Goal: Task Accomplishment & Management: Complete application form

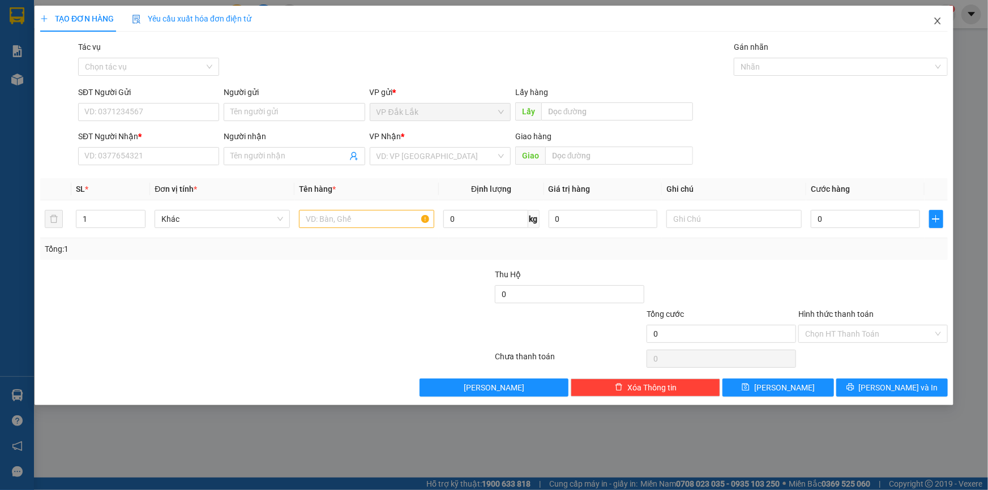
click at [938, 24] on icon "close" at bounding box center [937, 20] width 9 height 9
click at [104, 105] on input "SĐT Người Gửi" at bounding box center [148, 112] width 141 height 18
type input "0"
type input "0367940772"
click at [140, 153] on input "SĐT Người Nhận *" at bounding box center [148, 156] width 141 height 18
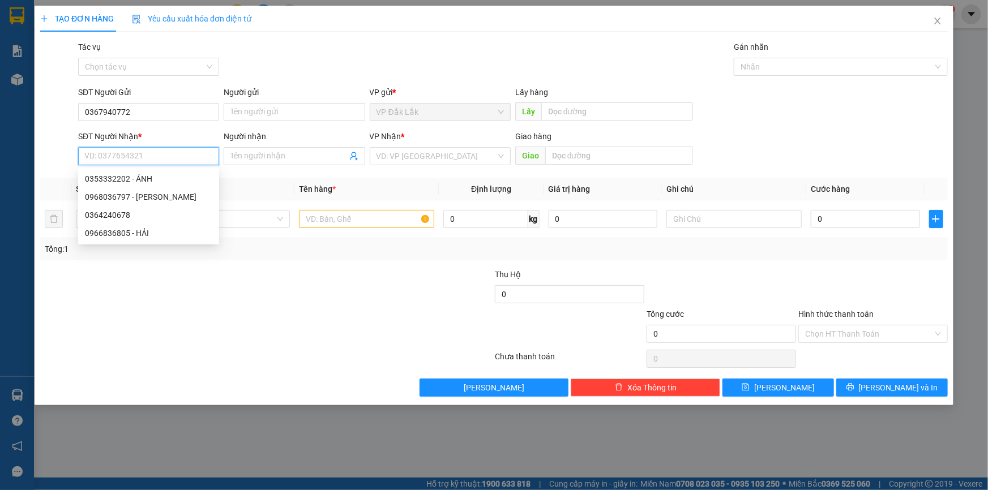
click at [140, 153] on input "SĐT Người Nhận *" at bounding box center [148, 156] width 141 height 18
click at [106, 237] on div "0966836805 - HẢI" at bounding box center [148, 233] width 127 height 12
type input "0966836805"
type input "HẢI"
type input "ĐẤT THÁNH"
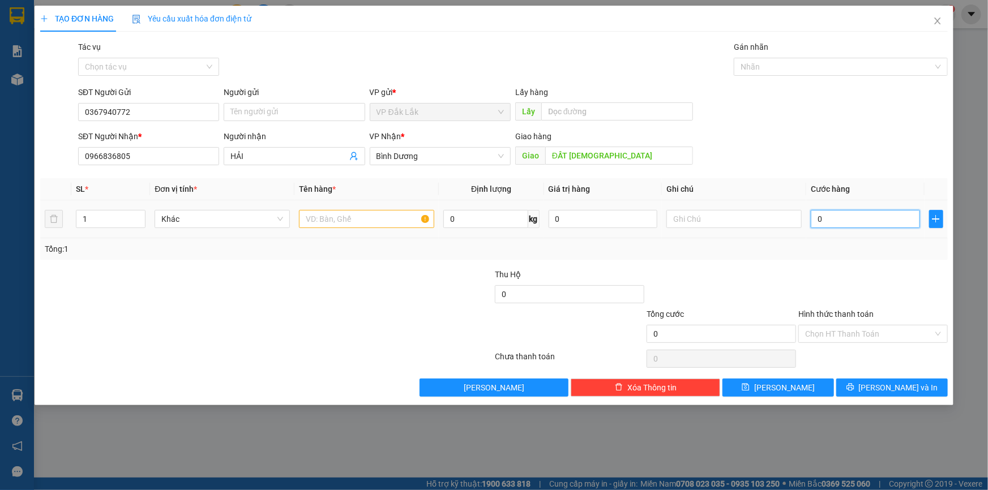
click at [868, 224] on input "0" at bounding box center [865, 219] width 109 height 18
type input "5"
type input "50"
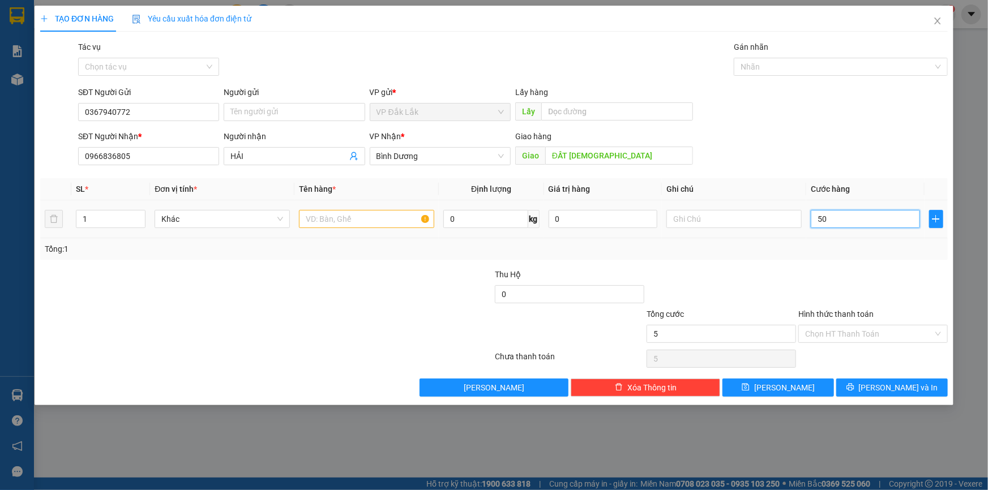
type input "50"
type input "500"
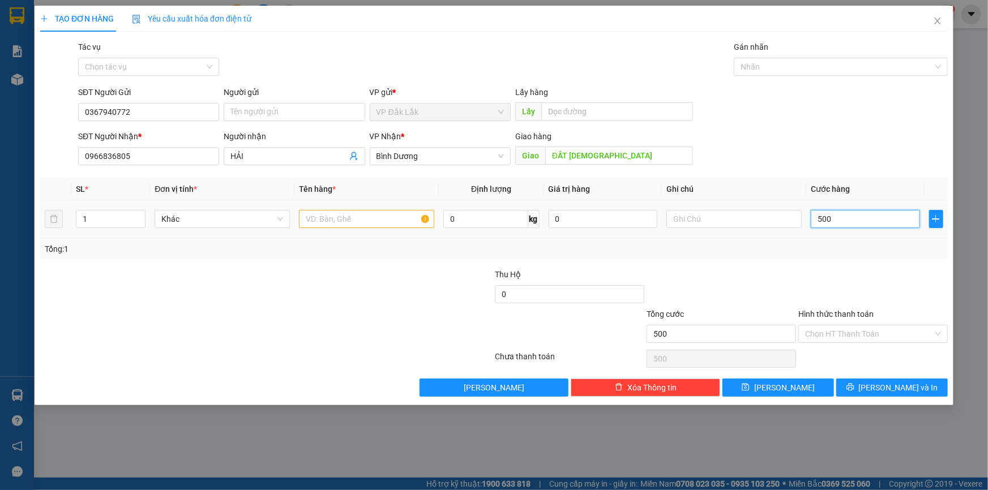
type input "5.000"
type input "50.000"
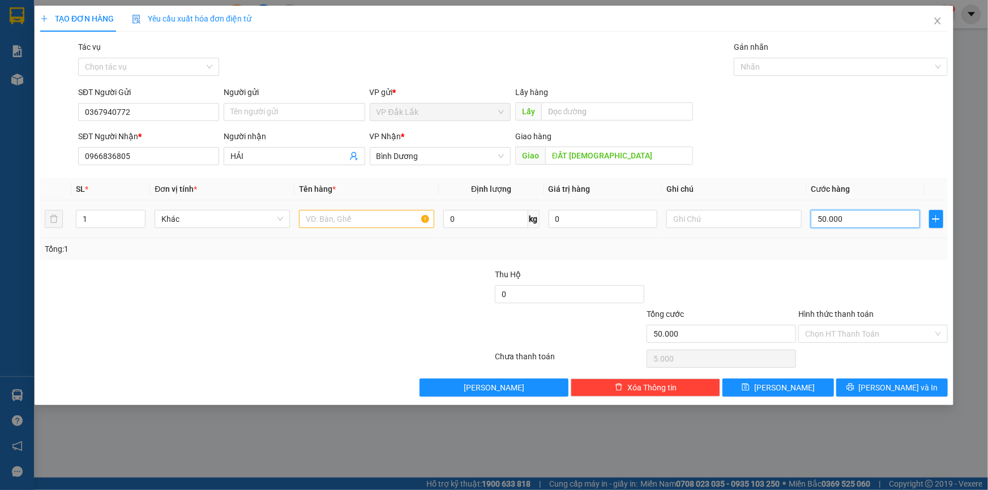
type input "50.000"
click at [379, 221] on input "text" at bounding box center [366, 219] width 135 height 18
type input "1 THÙNG GIẤY"
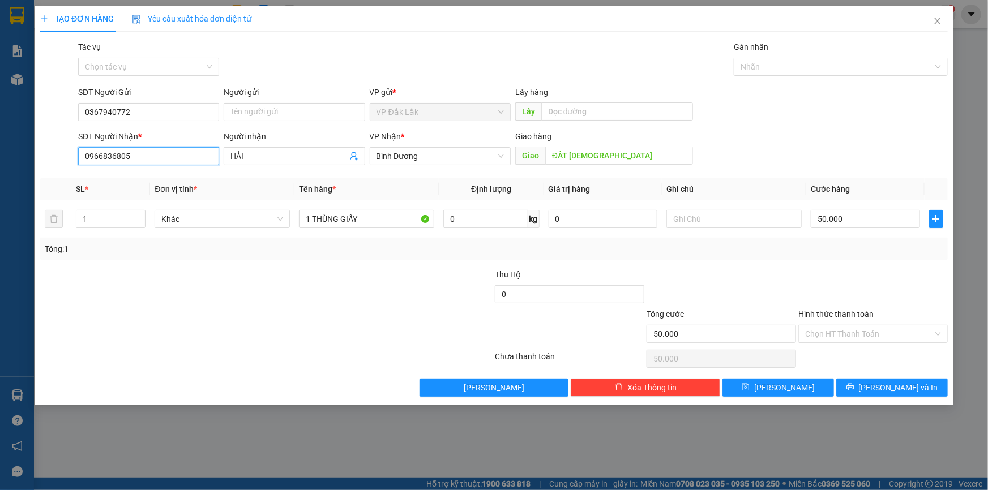
click at [130, 155] on input "0966836805" at bounding box center [148, 156] width 141 height 18
type input "0983200203"
click at [830, 337] on input "Hình thức thanh toán" at bounding box center [869, 334] width 128 height 17
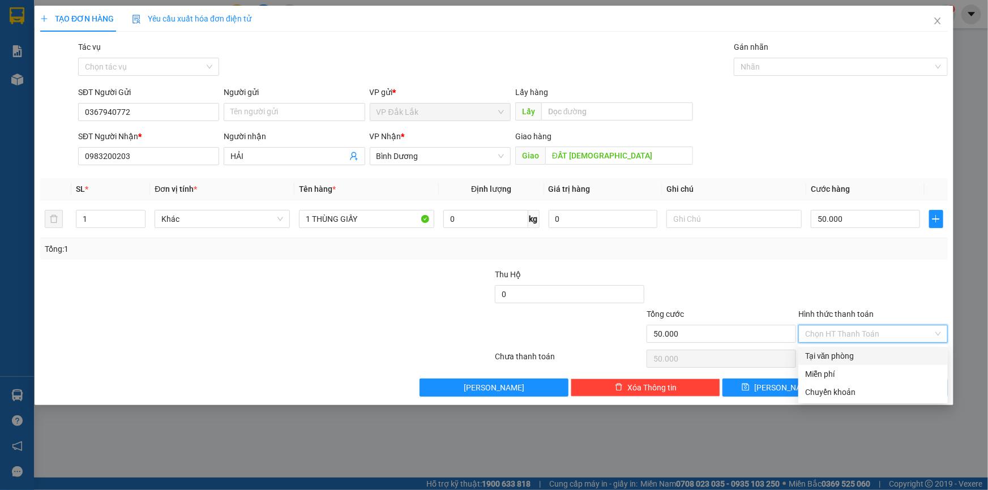
click at [819, 350] on div "Tại văn phòng" at bounding box center [873, 356] width 136 height 12
type input "0"
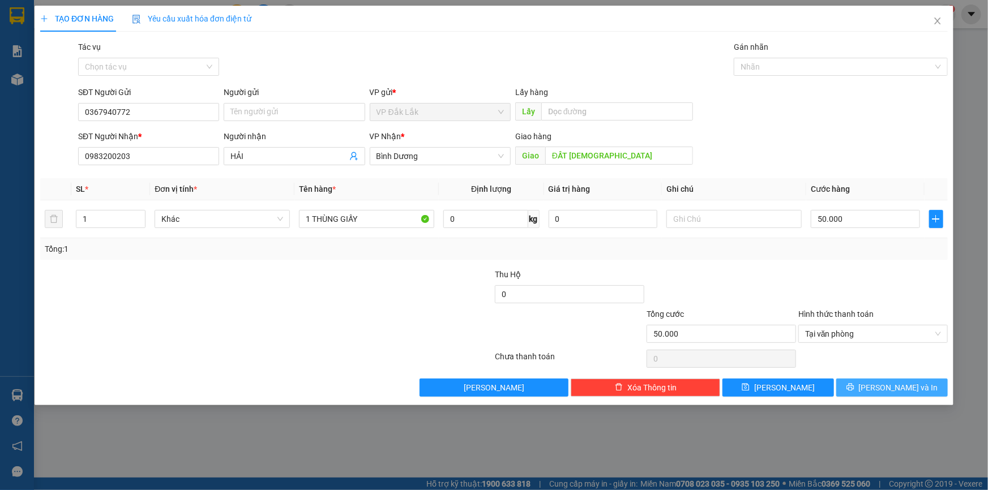
click at [896, 384] on span "Lưu và In" at bounding box center [898, 388] width 79 height 12
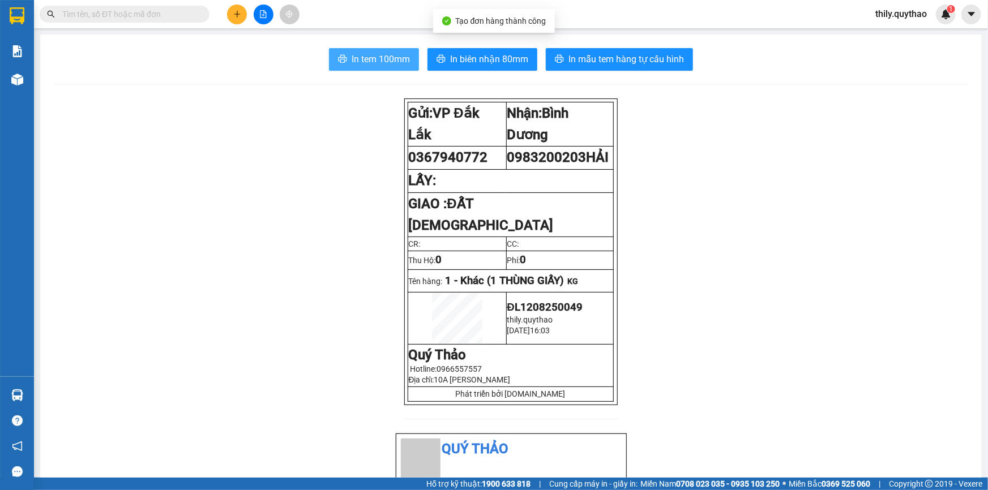
click at [342, 53] on button "In tem 100mm" at bounding box center [374, 59] width 90 height 23
click at [352, 54] on span "In tem 100mm" at bounding box center [381, 59] width 58 height 14
click at [242, 18] on button at bounding box center [237, 15] width 20 height 20
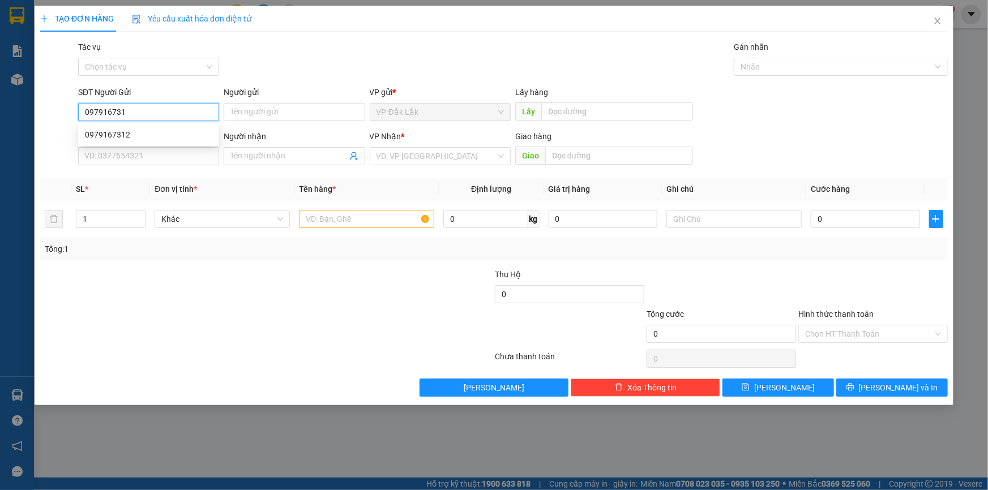
type input "0979167312"
click at [88, 132] on div "0979167312" at bounding box center [148, 135] width 127 height 12
type input "0976551447"
type input "0979167312"
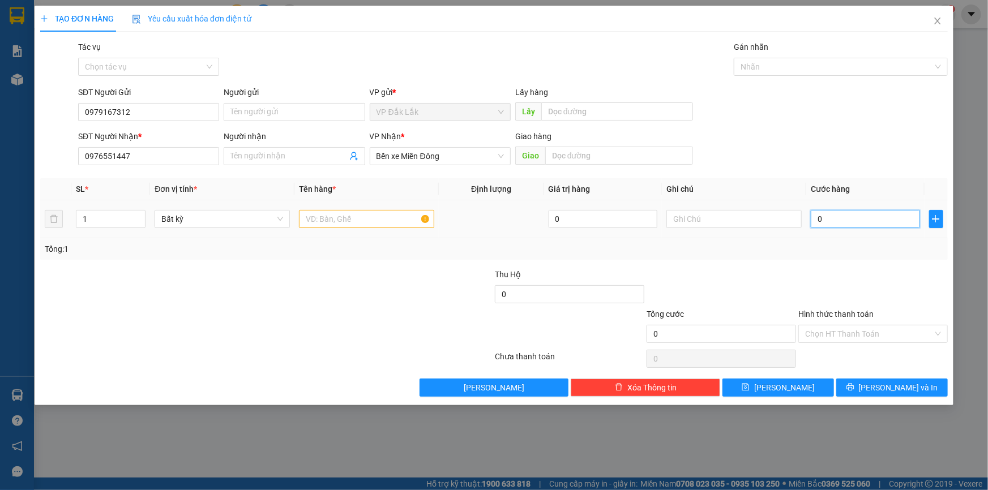
click at [833, 211] on input "0" at bounding box center [865, 219] width 109 height 18
type input "5"
type input "50"
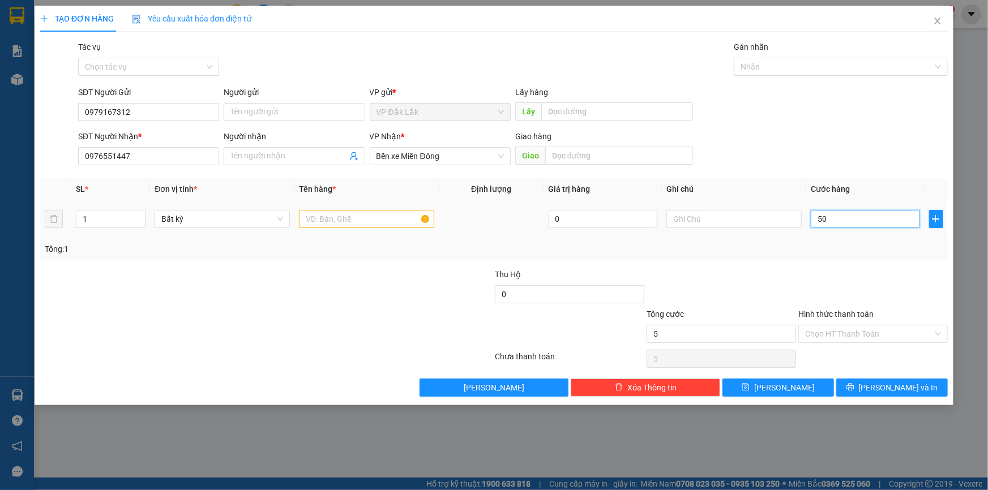
type input "50"
type input "500"
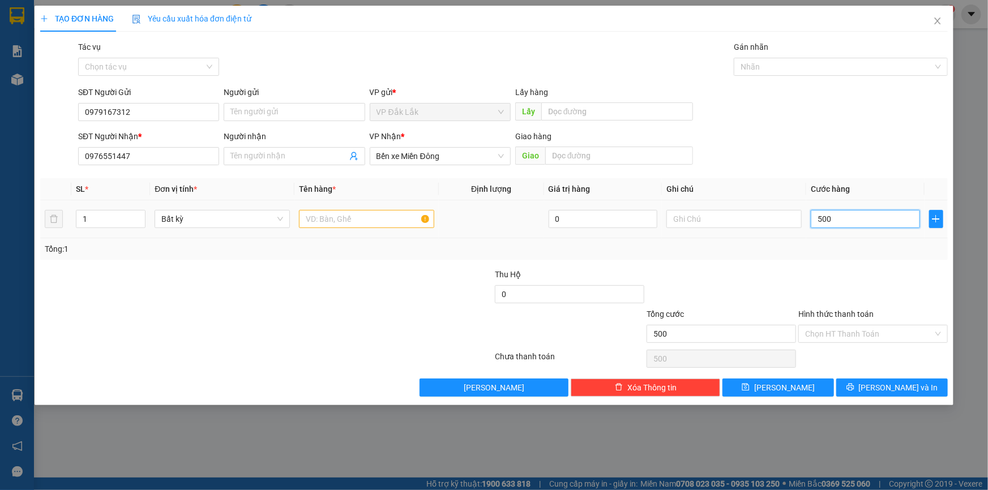
type input "5.000"
type input "50.000"
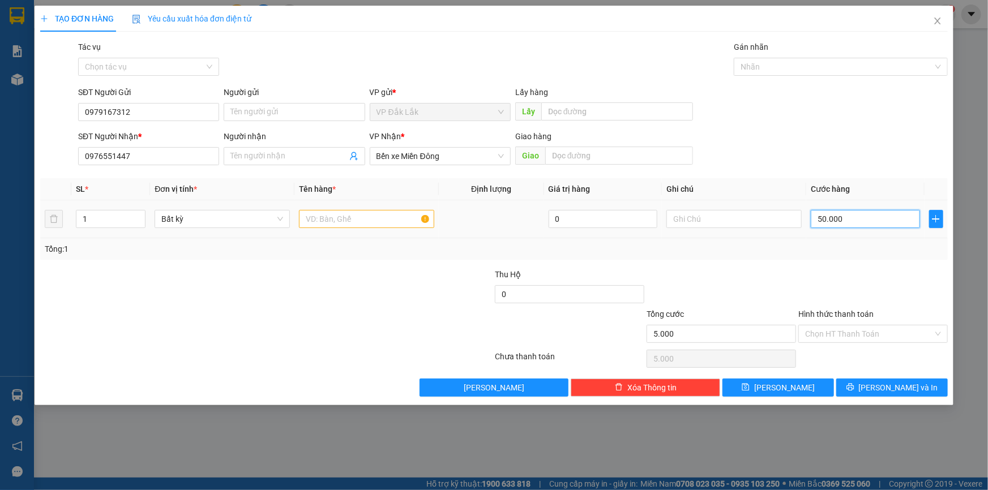
type input "50.000"
click at [359, 224] on input "text" at bounding box center [366, 219] width 135 height 18
type input "1 THÙNG XỐP"
click at [865, 341] on input "Hình thức thanh toán" at bounding box center [869, 334] width 128 height 17
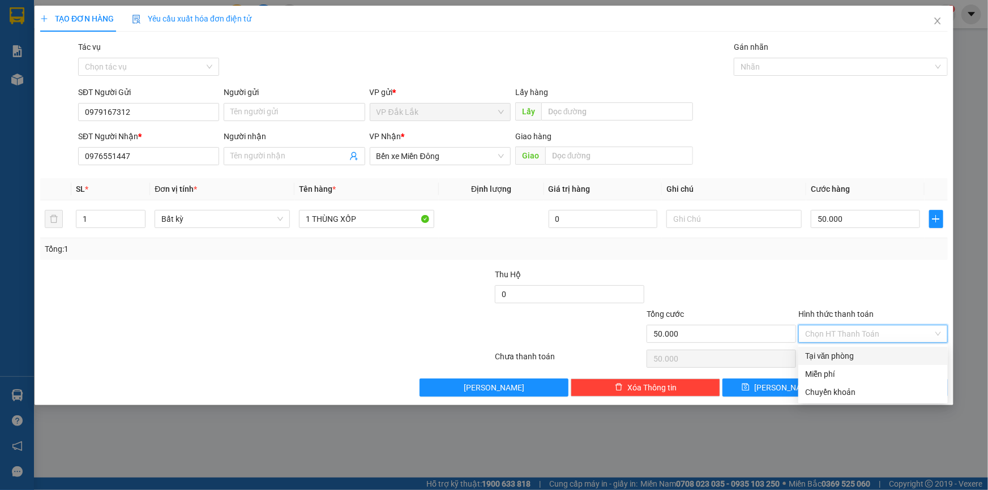
click at [806, 353] on div "Tại văn phòng" at bounding box center [873, 356] width 136 height 12
type input "0"
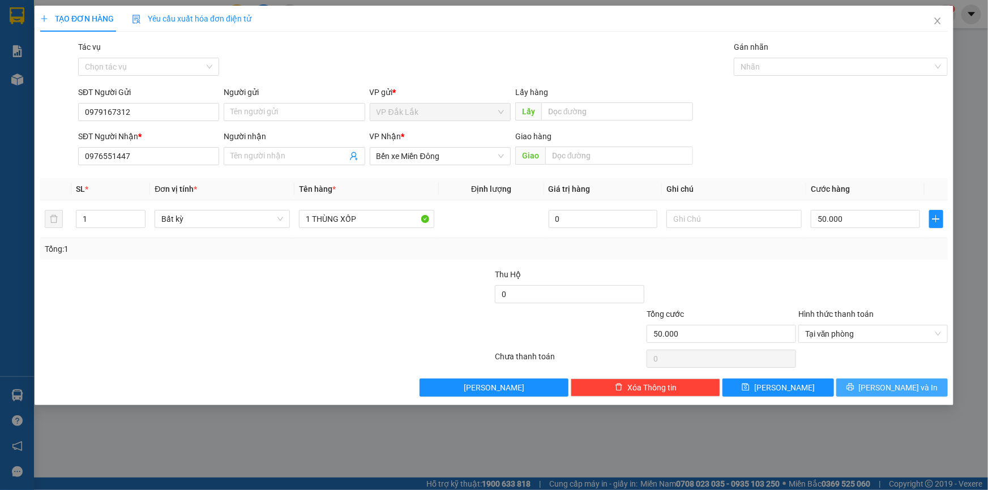
click at [882, 387] on button "Lưu và In" at bounding box center [892, 388] width 112 height 18
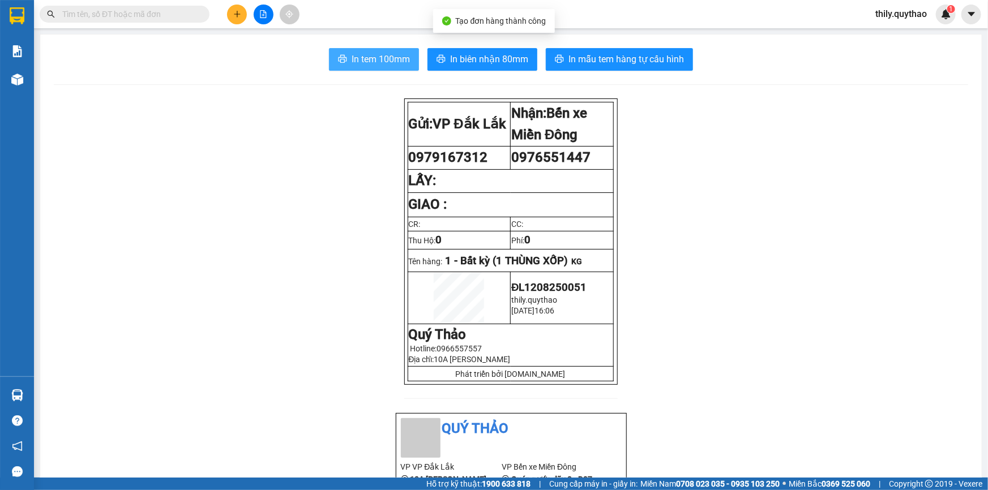
click at [362, 60] on span "In tem 100mm" at bounding box center [381, 59] width 58 height 14
click at [237, 1] on div "Kết quả tìm kiếm ( 0 ) Bộ lọc No Data thily.quythao 1" at bounding box center [494, 14] width 988 height 28
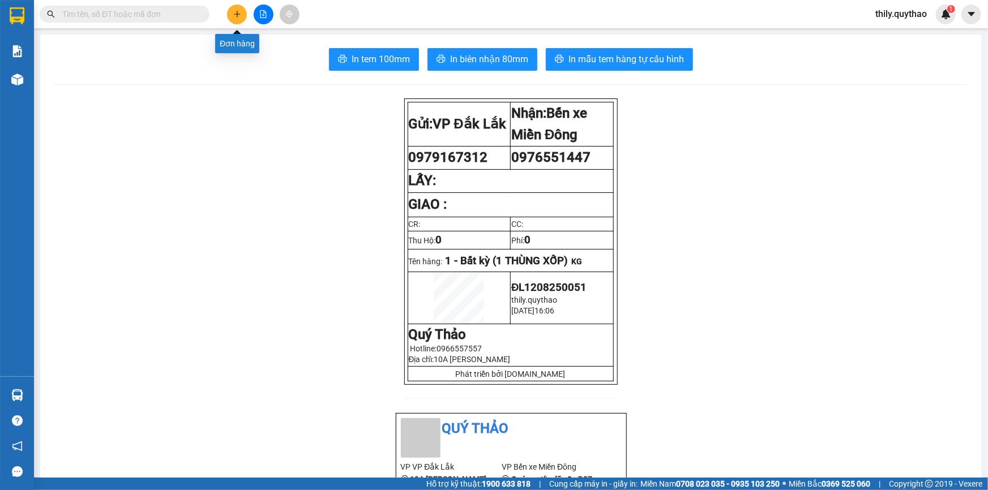
click at [228, 16] on button at bounding box center [237, 15] width 20 height 20
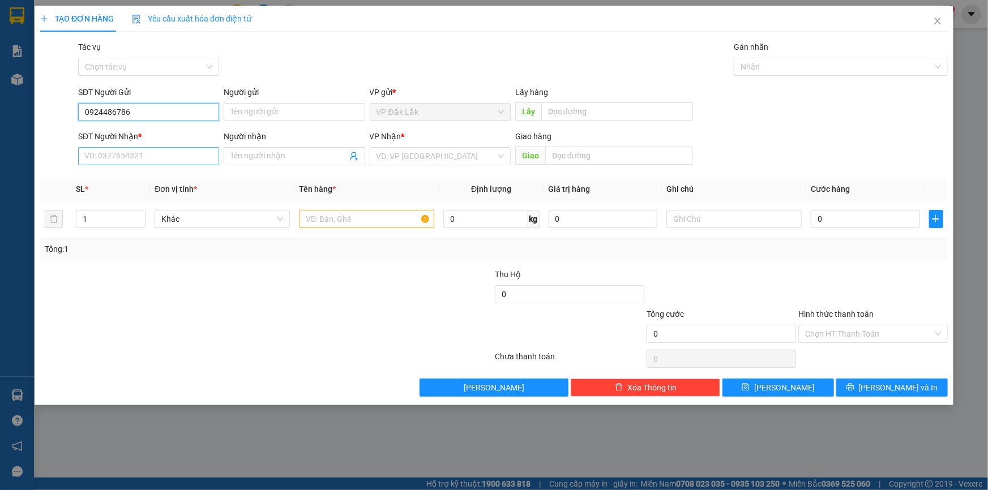
type input "0924486786"
click at [106, 159] on input "SĐT Người Nhận *" at bounding box center [148, 156] width 141 height 18
type input "0979699139"
click at [397, 153] on input "search" at bounding box center [436, 156] width 119 height 17
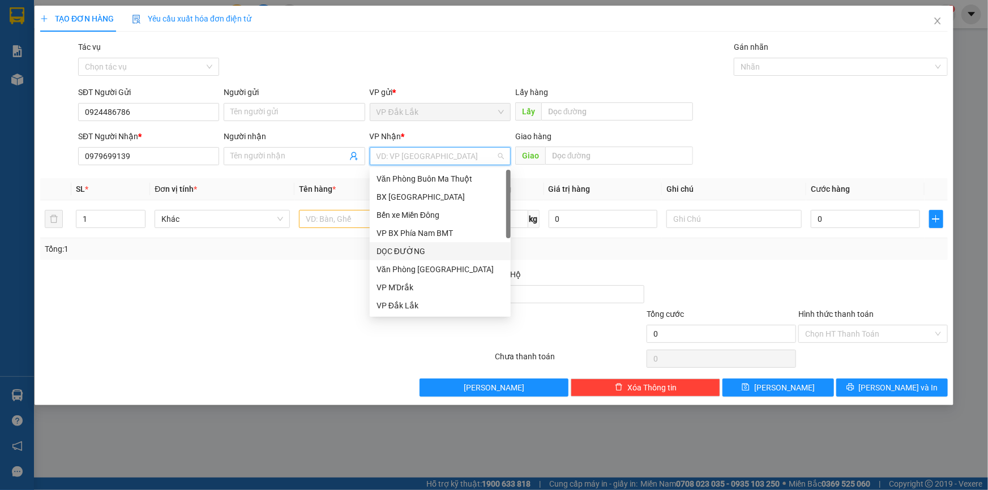
click at [383, 248] on div "DỌC ĐƯỜNG" at bounding box center [440, 251] width 127 height 12
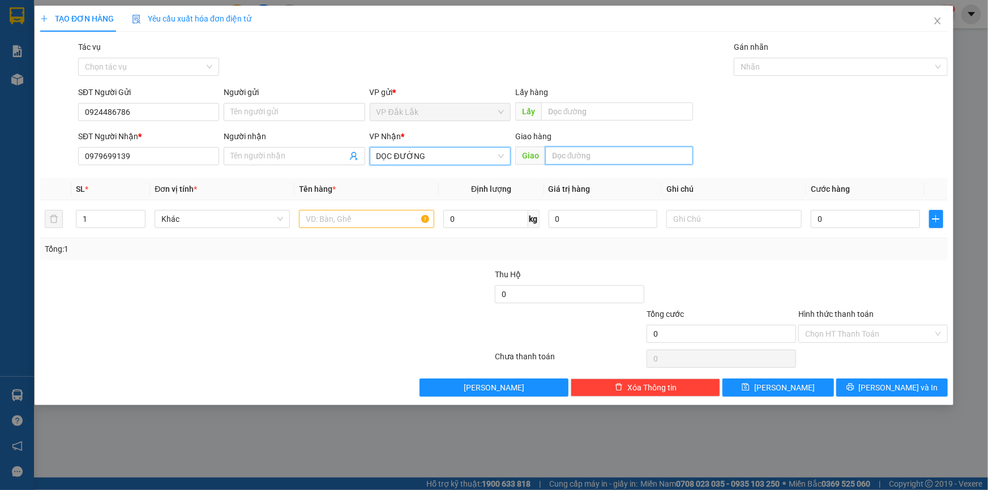
click at [621, 160] on input "text" at bounding box center [619, 156] width 148 height 18
type input "BÙ ĐĂNG"
click at [319, 220] on input "text" at bounding box center [366, 219] width 135 height 18
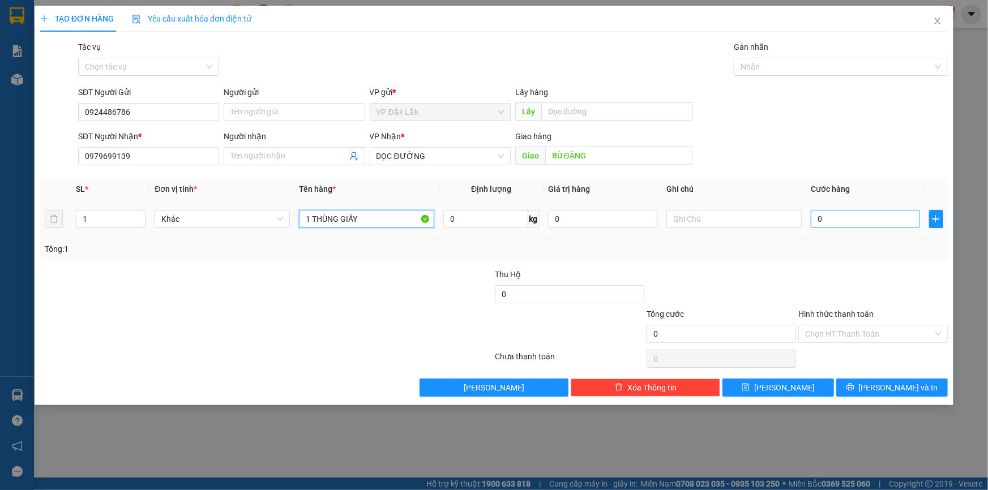
type input "1 THÙNG GIẤY"
click at [859, 217] on input "0" at bounding box center [865, 219] width 109 height 18
type input "5"
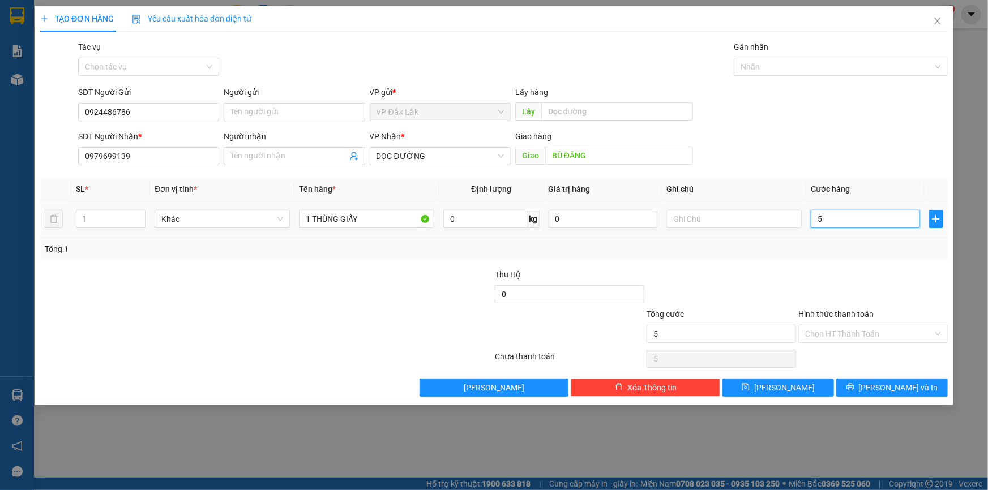
type input "50"
type input "500"
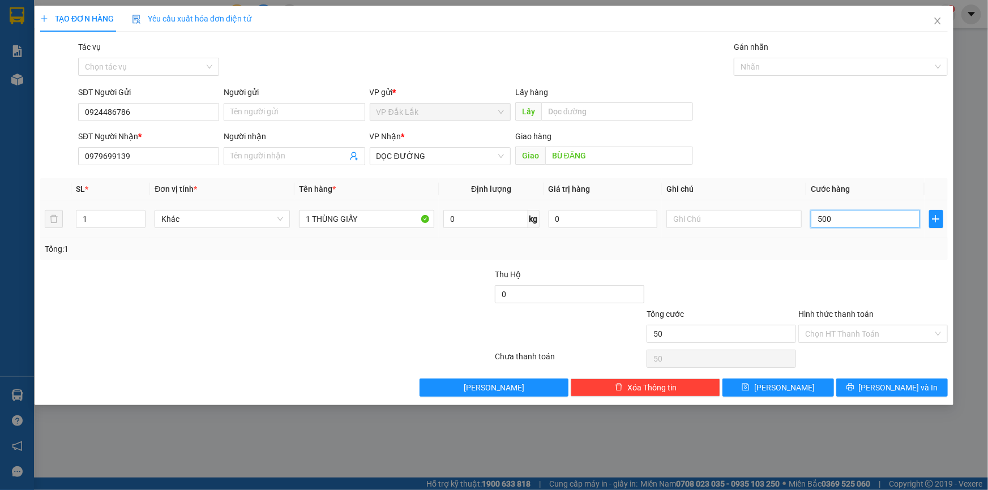
type input "500"
type input "5.000"
type input "50.000"
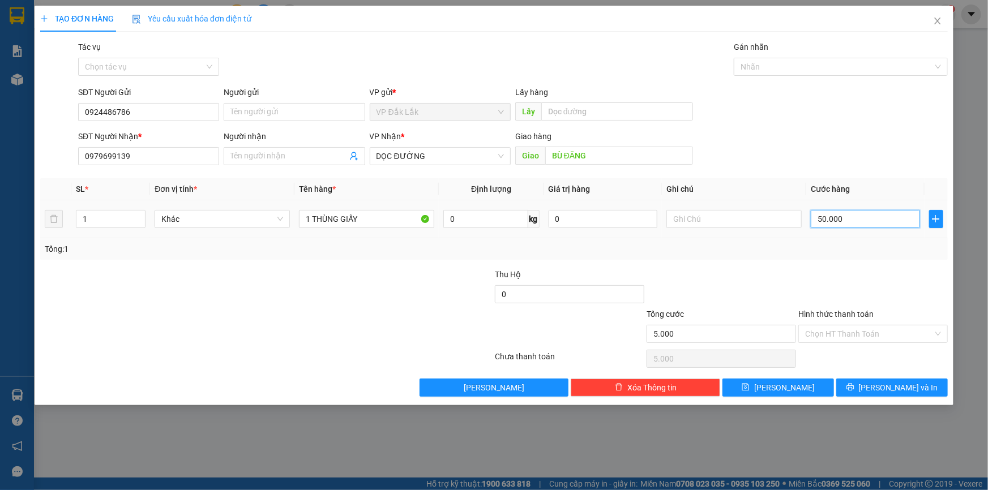
type input "50.000"
click at [861, 334] on input "Hình thức thanh toán" at bounding box center [869, 334] width 128 height 17
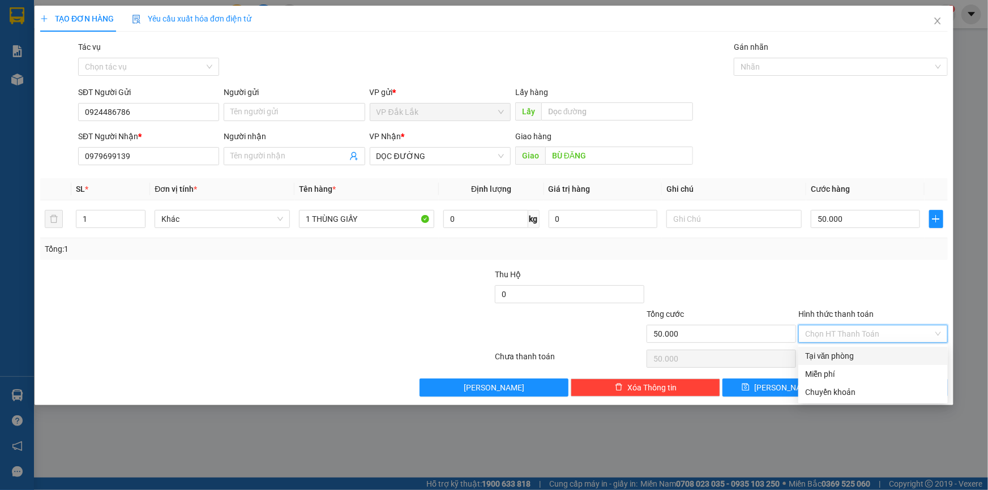
click at [816, 357] on div "Tại văn phòng" at bounding box center [873, 356] width 136 height 12
type input "0"
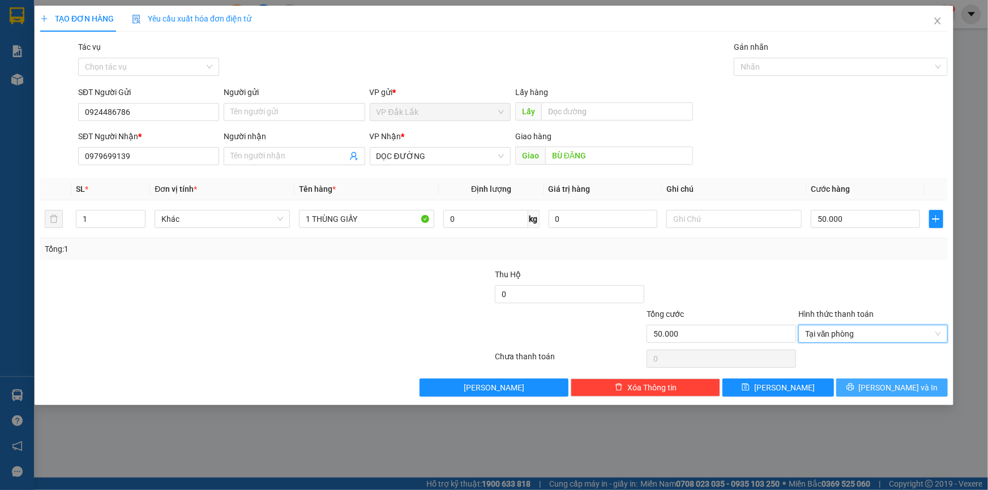
click at [895, 388] on span "Lưu và In" at bounding box center [898, 388] width 79 height 12
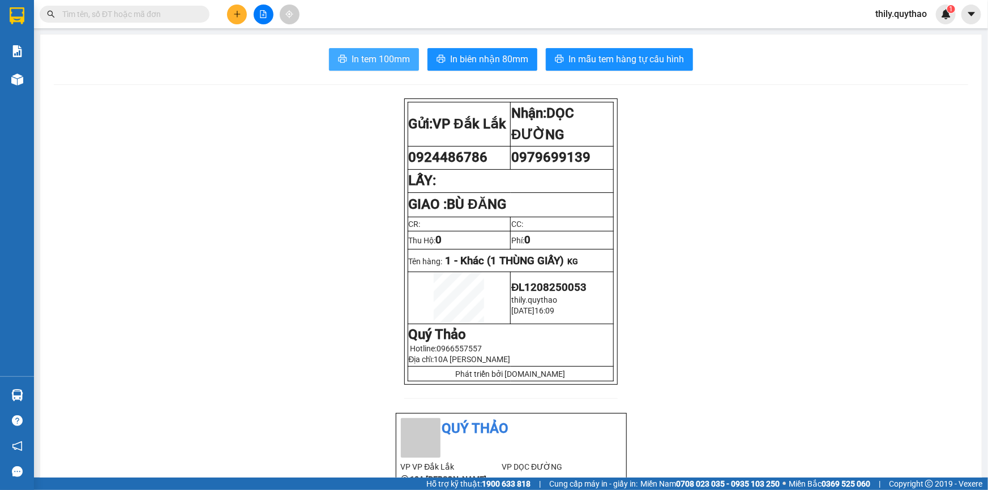
click at [368, 63] on span "In tem 100mm" at bounding box center [381, 59] width 58 height 14
